Goal: Use online tool/utility: Utilize a website feature to perform a specific function

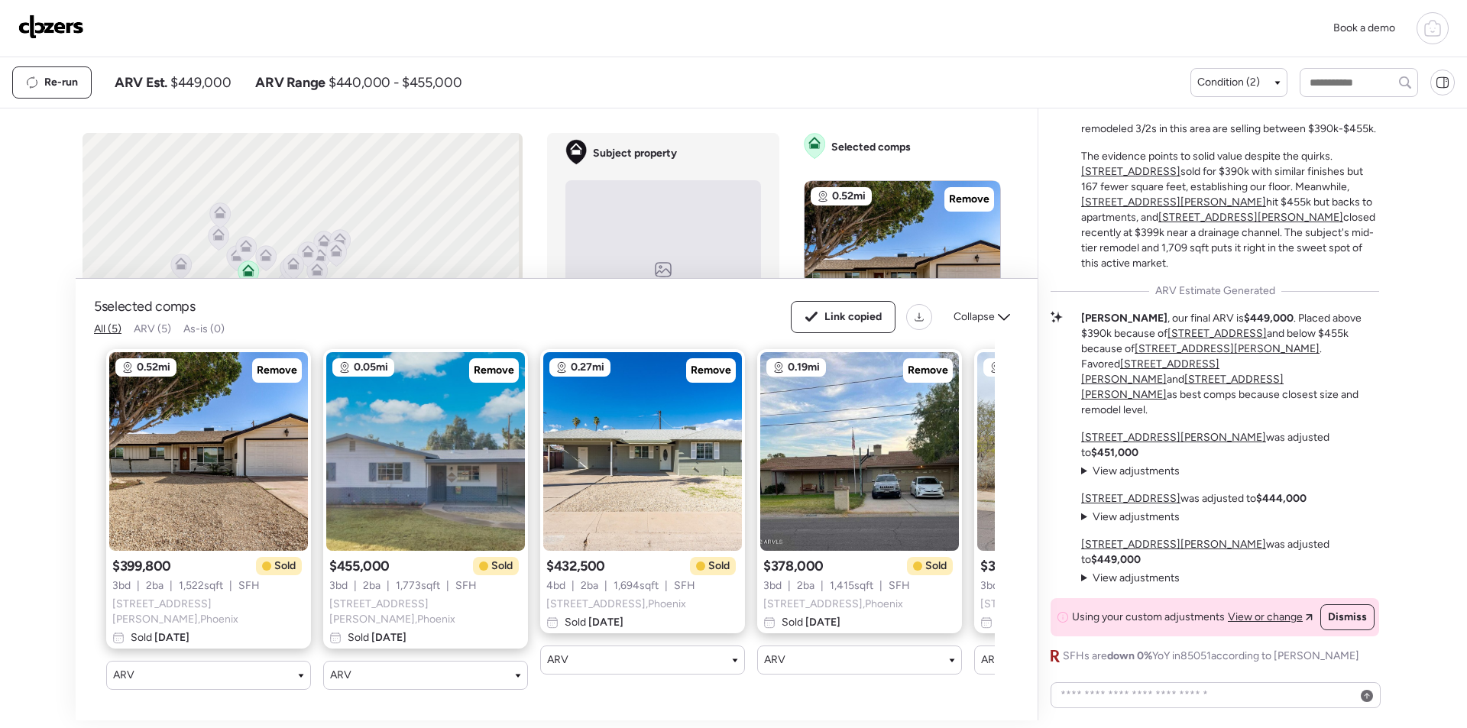
click at [59, 32] on img at bounding box center [51, 27] width 66 height 24
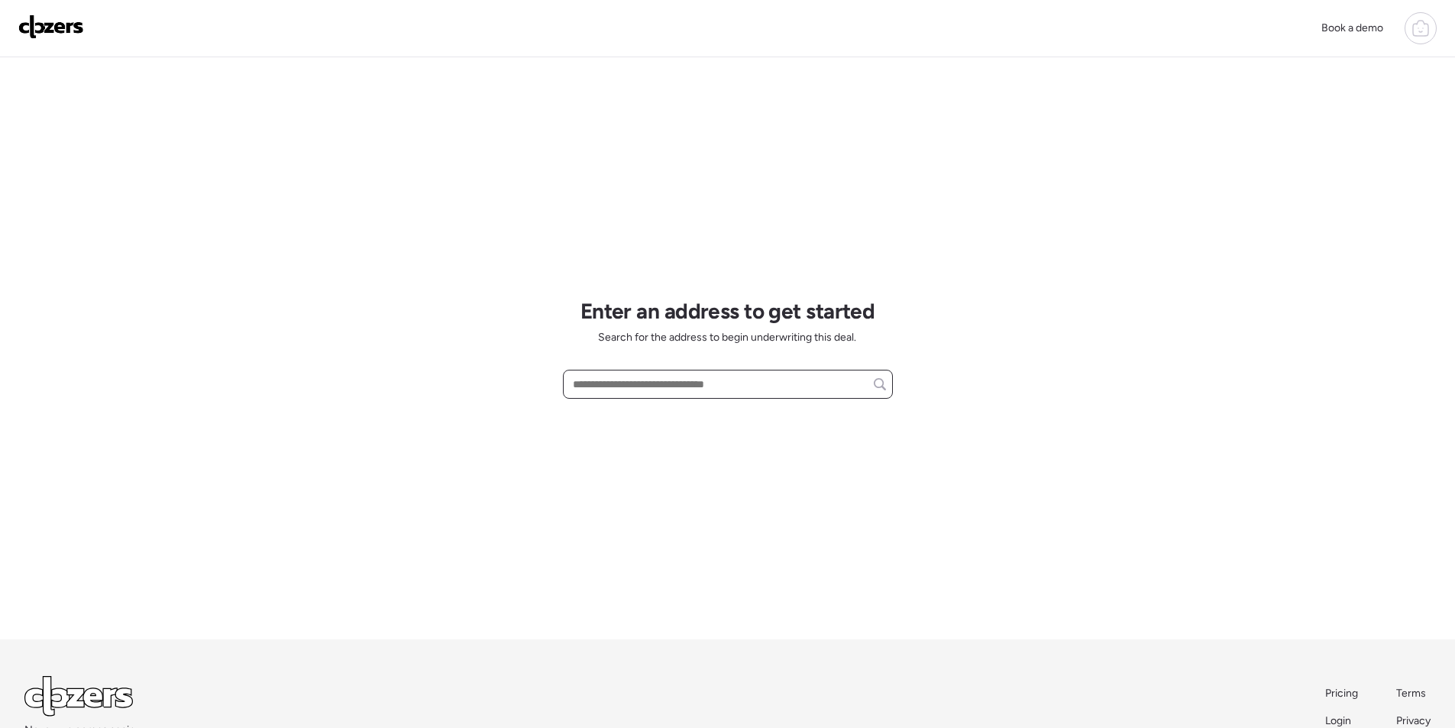
click at [678, 383] on input "text" at bounding box center [728, 384] width 316 height 21
paste input "**********"
click at [661, 416] on span "[STREET_ADDRESS]" at bounding box center [618, 412] width 99 height 15
type input "**********"
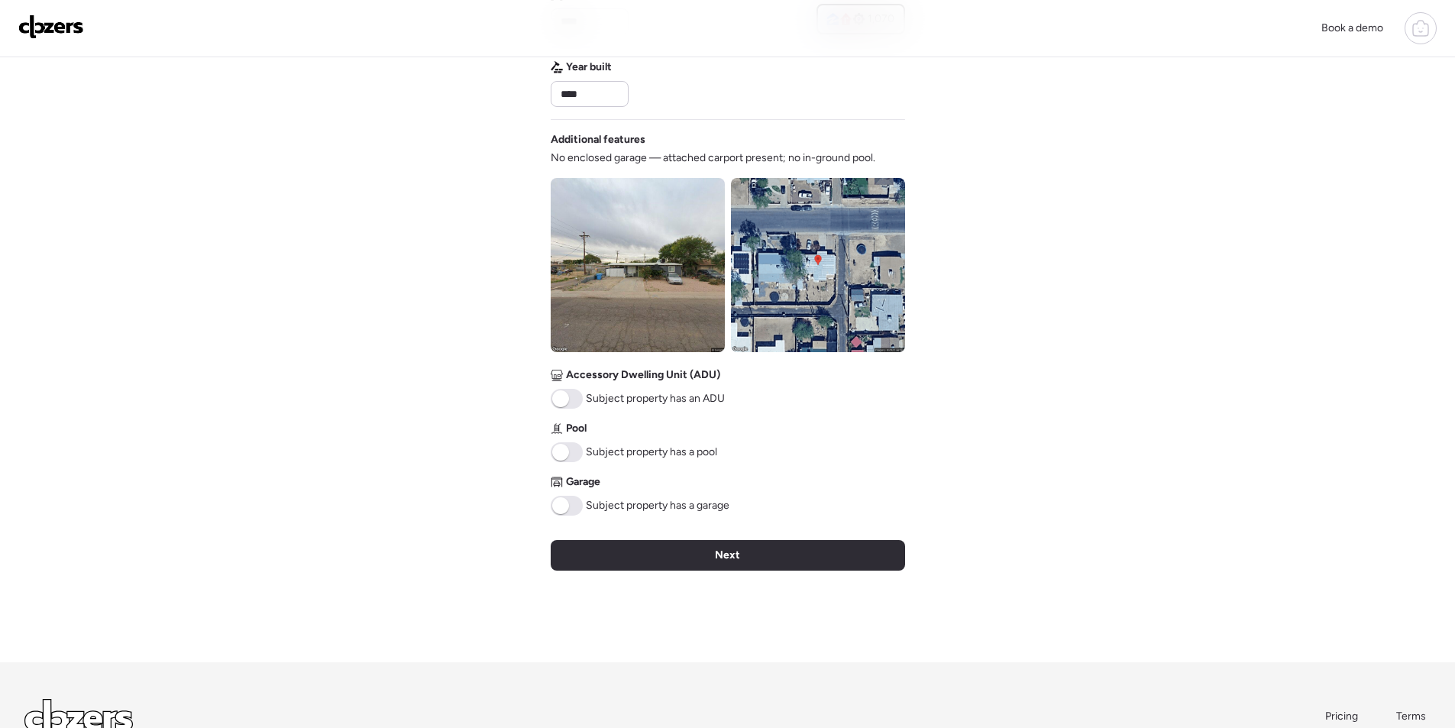
scroll to position [442, 0]
click at [688, 275] on img at bounding box center [638, 264] width 174 height 174
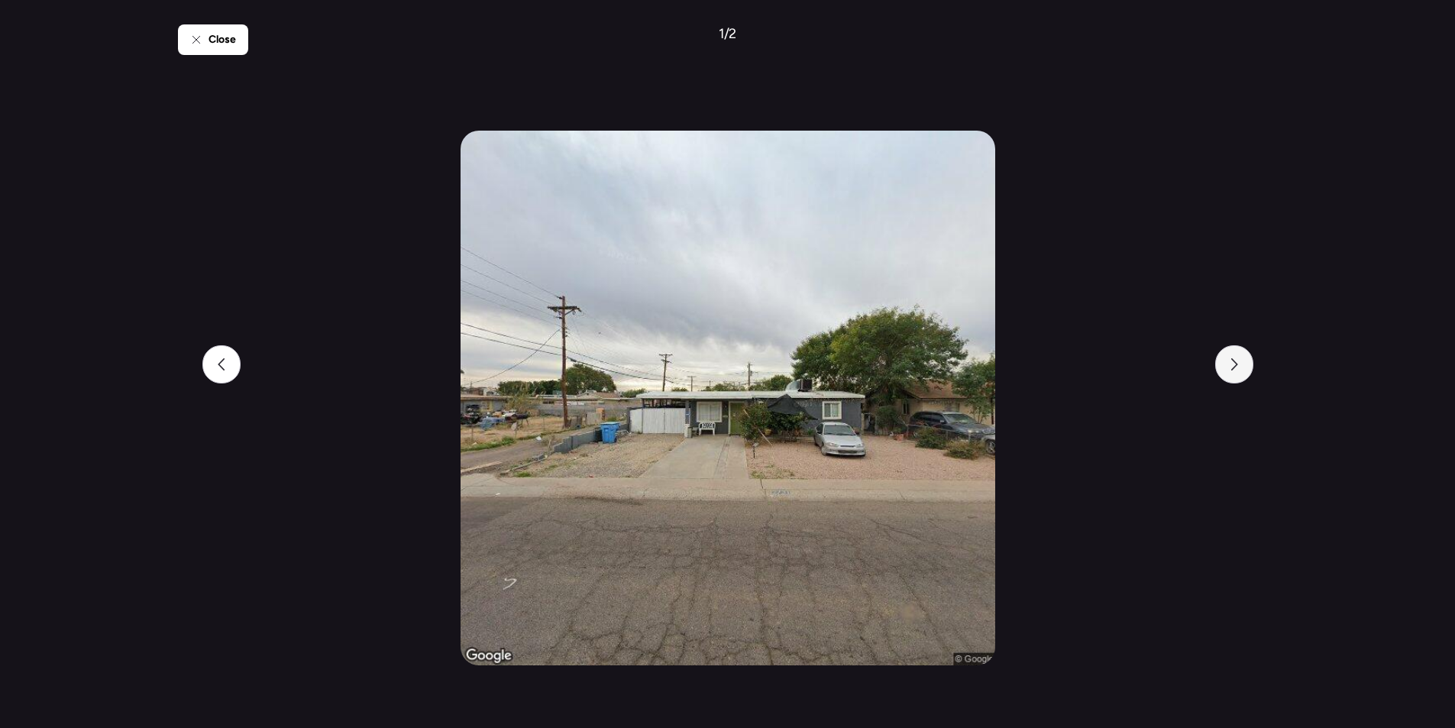
click at [1235, 368] on icon at bounding box center [1234, 364] width 7 height 12
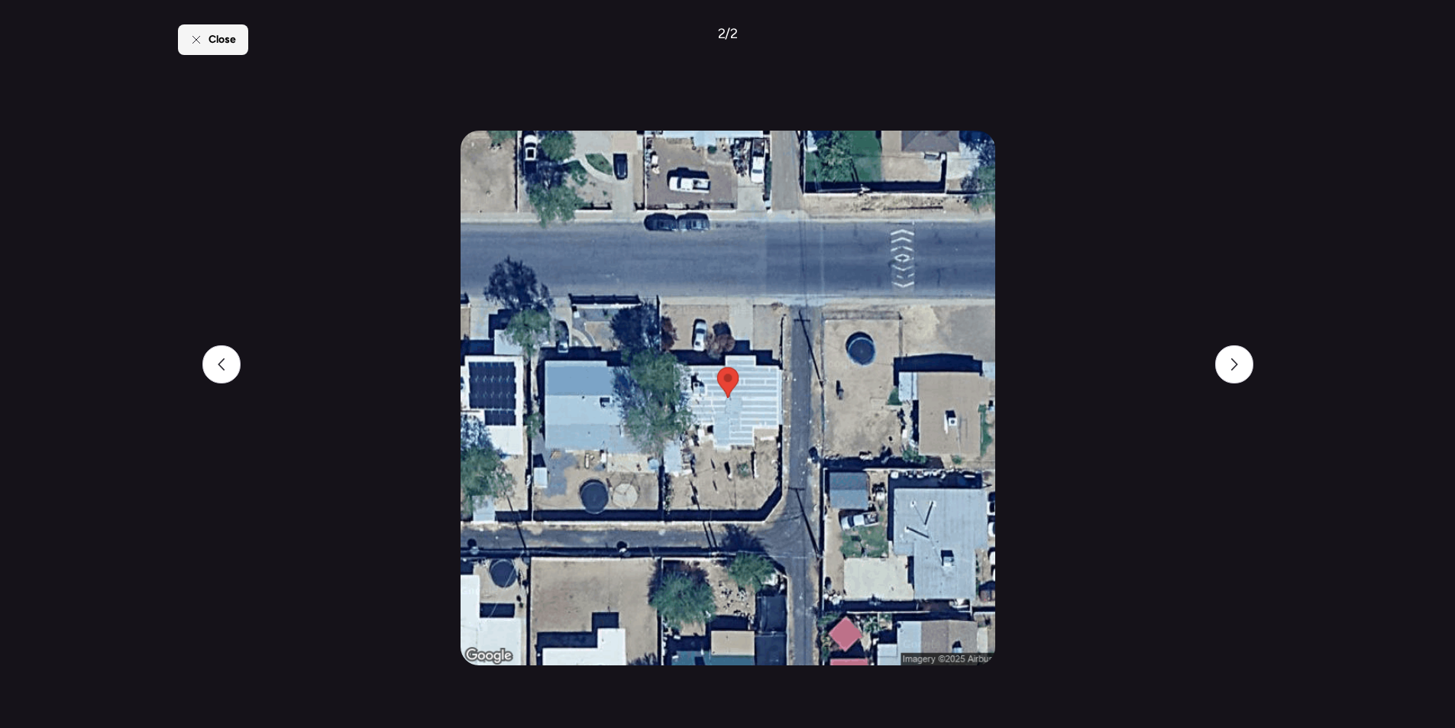
click at [215, 45] on span "Close" at bounding box center [223, 39] width 28 height 15
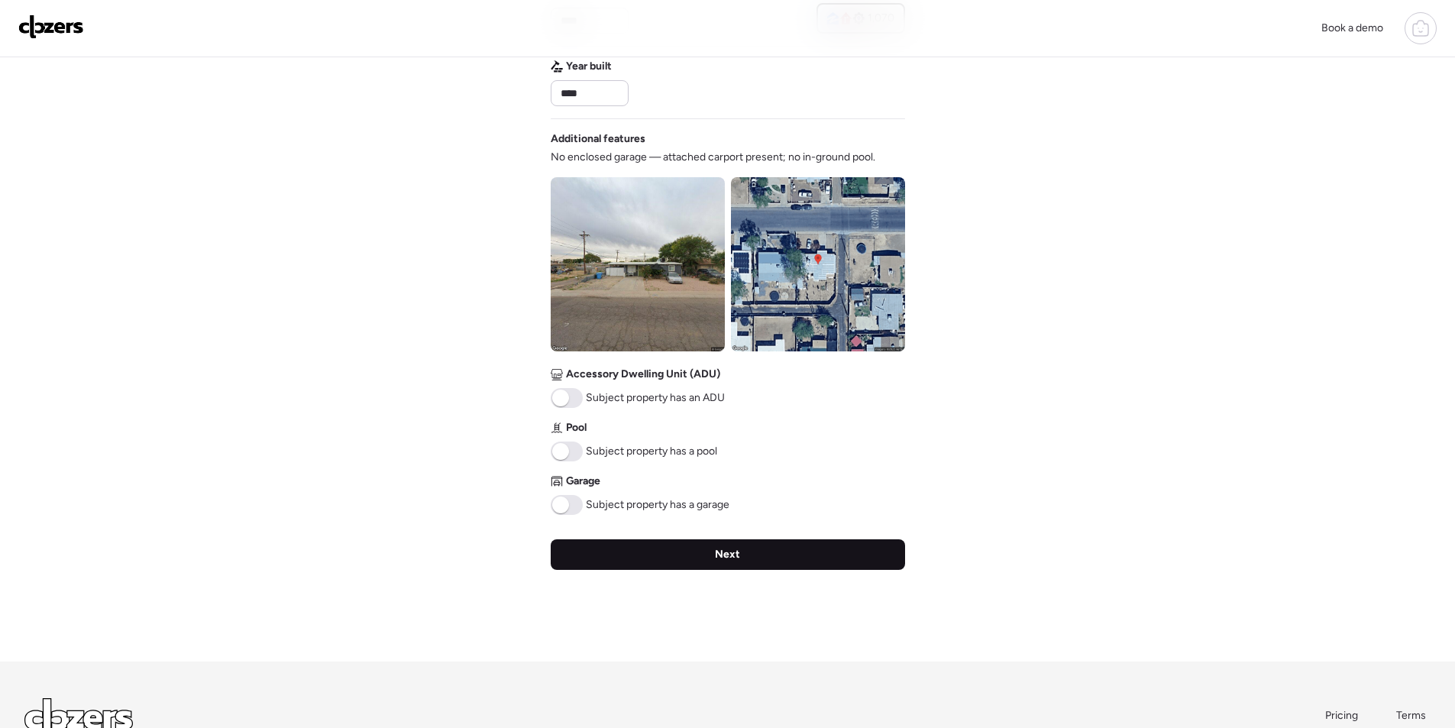
click at [632, 545] on div "Next" at bounding box center [728, 554] width 355 height 31
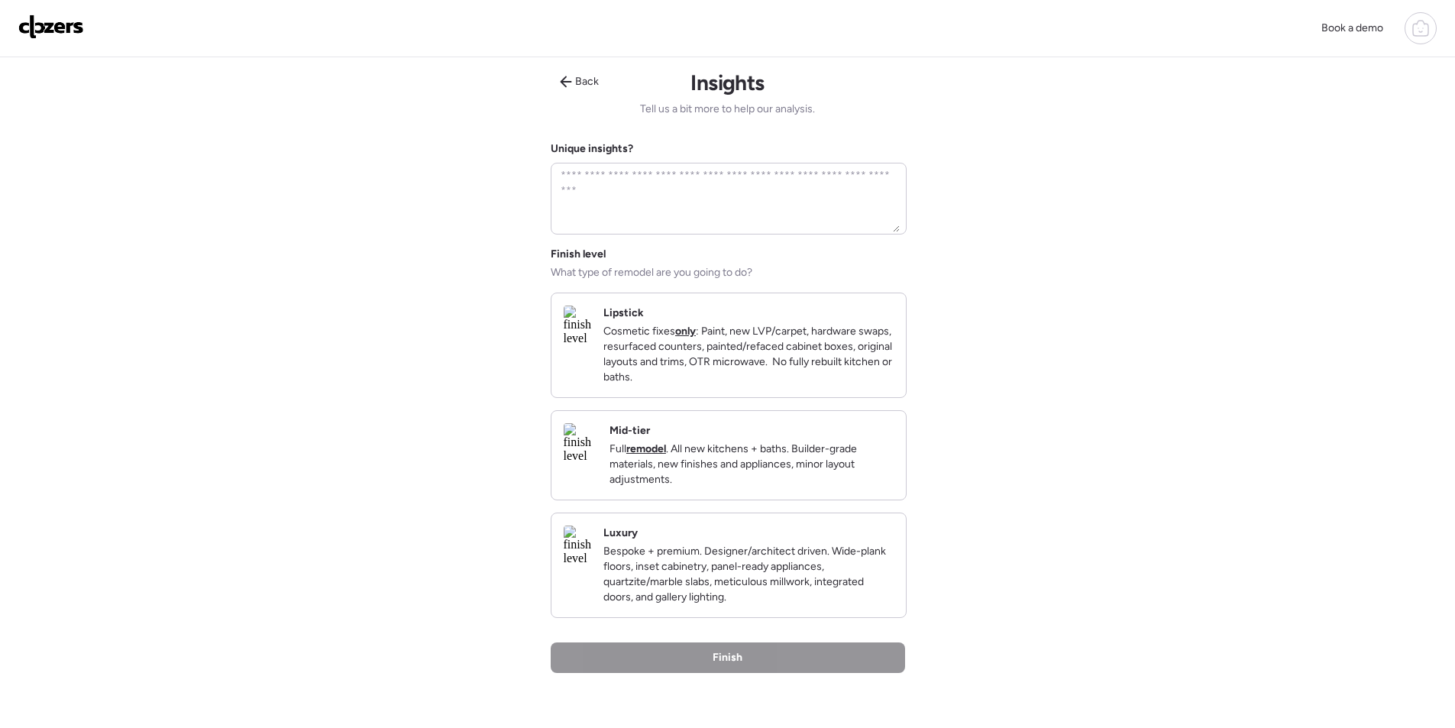
click at [833, 487] on p "Full remodel . All new kitchens + baths. Builder-grade materials, new finishes …" at bounding box center [752, 465] width 284 height 46
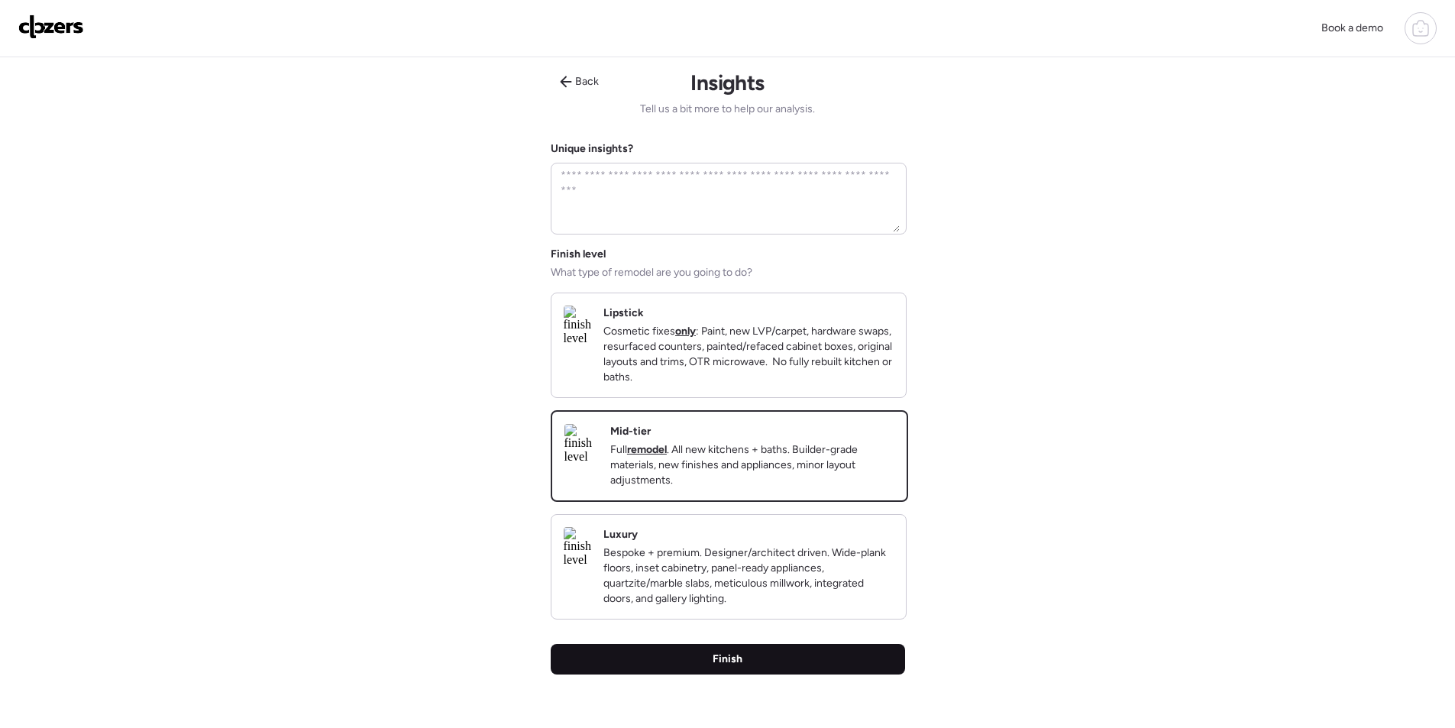
click at [797, 675] on div "Finish" at bounding box center [728, 659] width 355 height 31
